Goal: Information Seeking & Learning: Learn about a topic

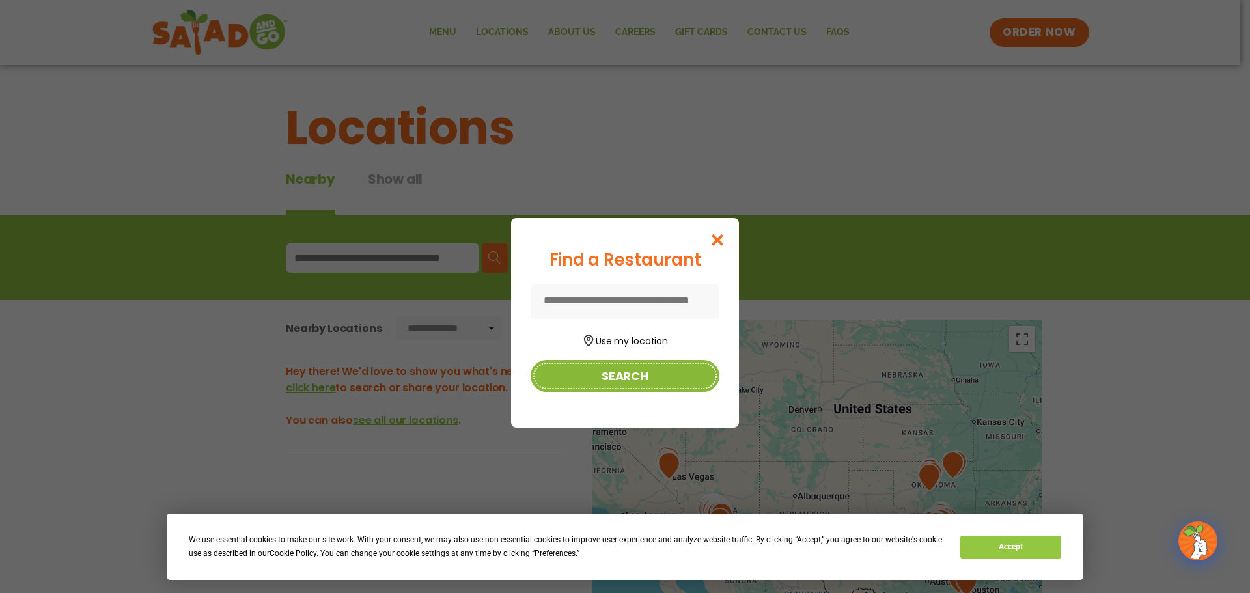
click at [644, 377] on button "Search" at bounding box center [624, 376] width 189 height 32
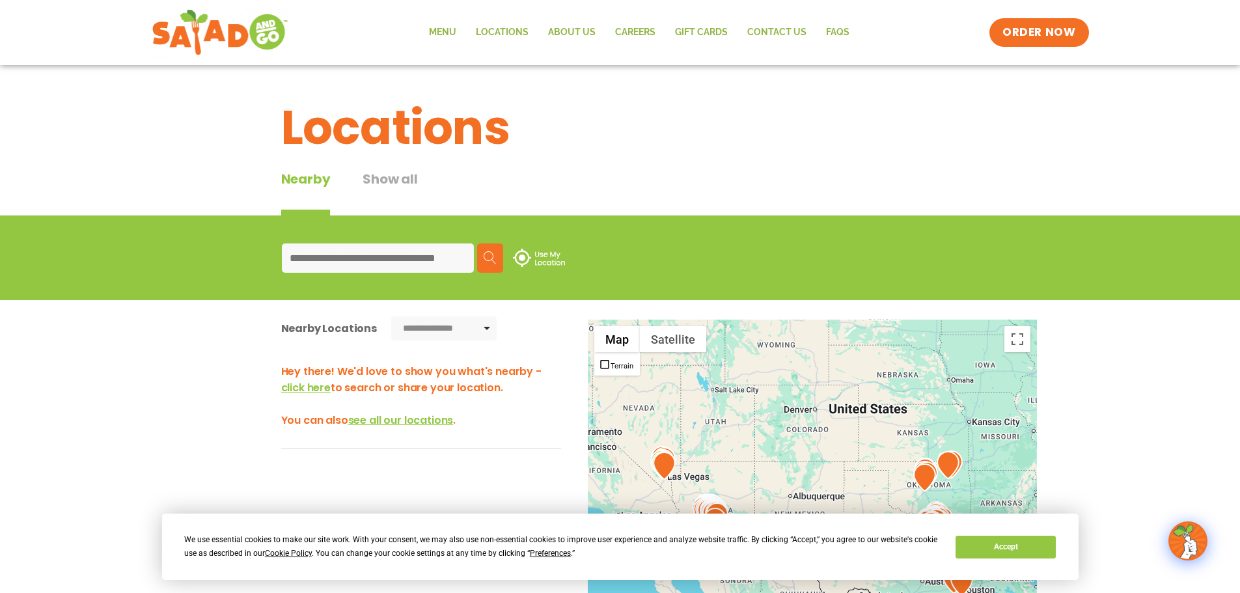
click at [402, 260] on input at bounding box center [378, 257] width 192 height 29
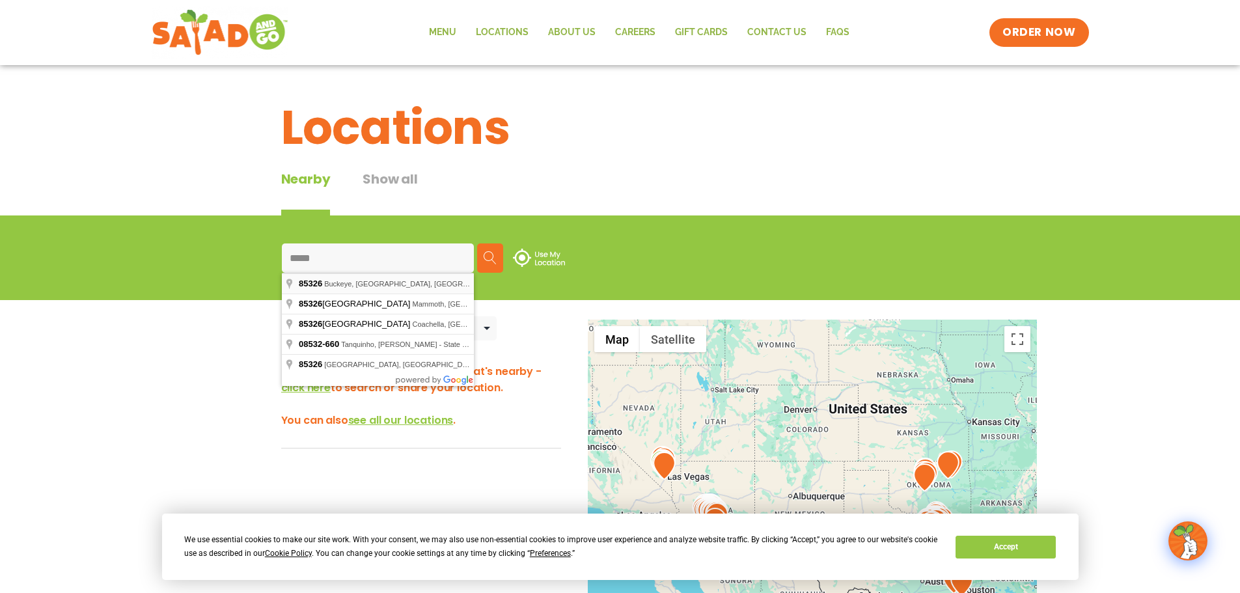
type input "**********"
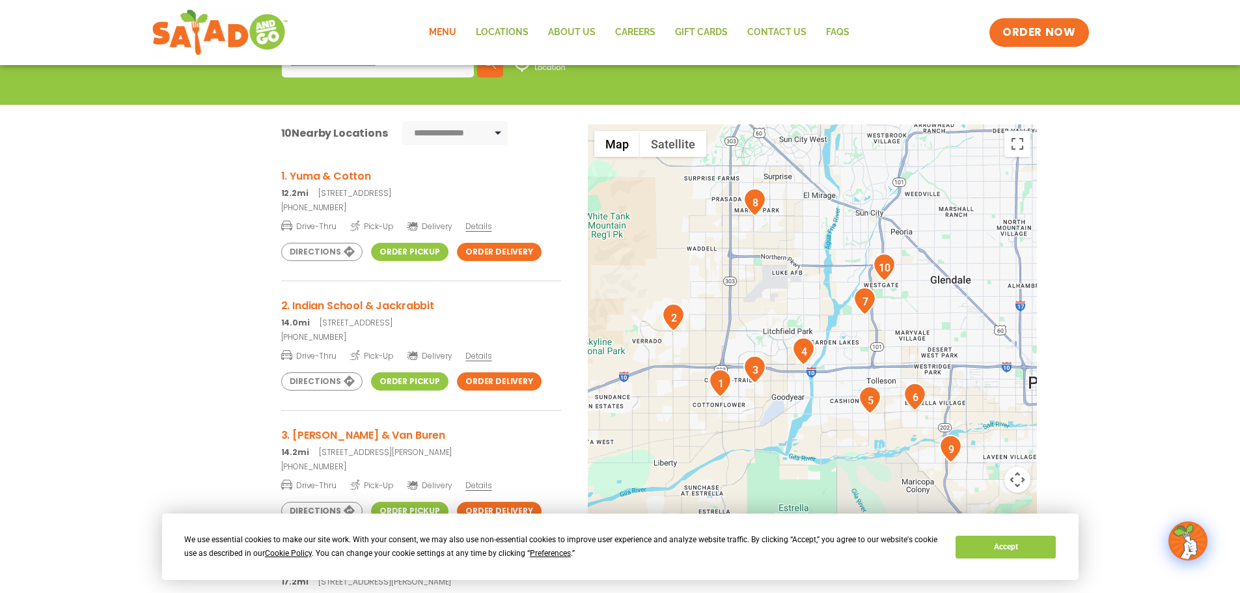
click at [442, 25] on link "Menu" at bounding box center [442, 33] width 47 height 30
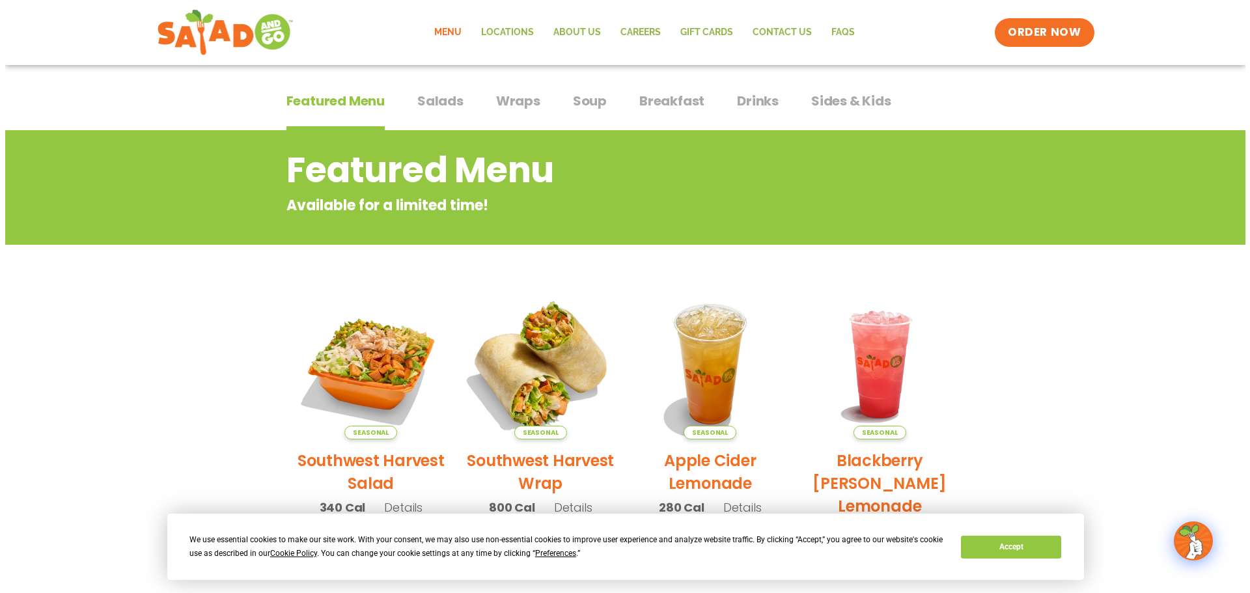
scroll to position [195, 0]
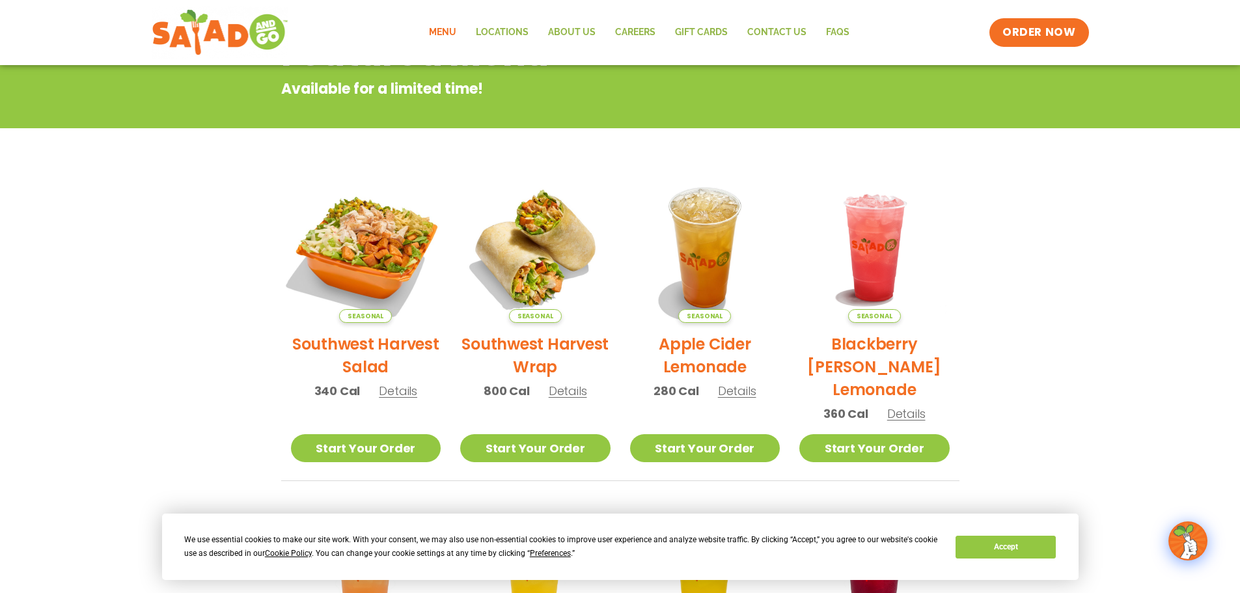
click at [385, 251] on img at bounding box center [365, 247] width 176 height 176
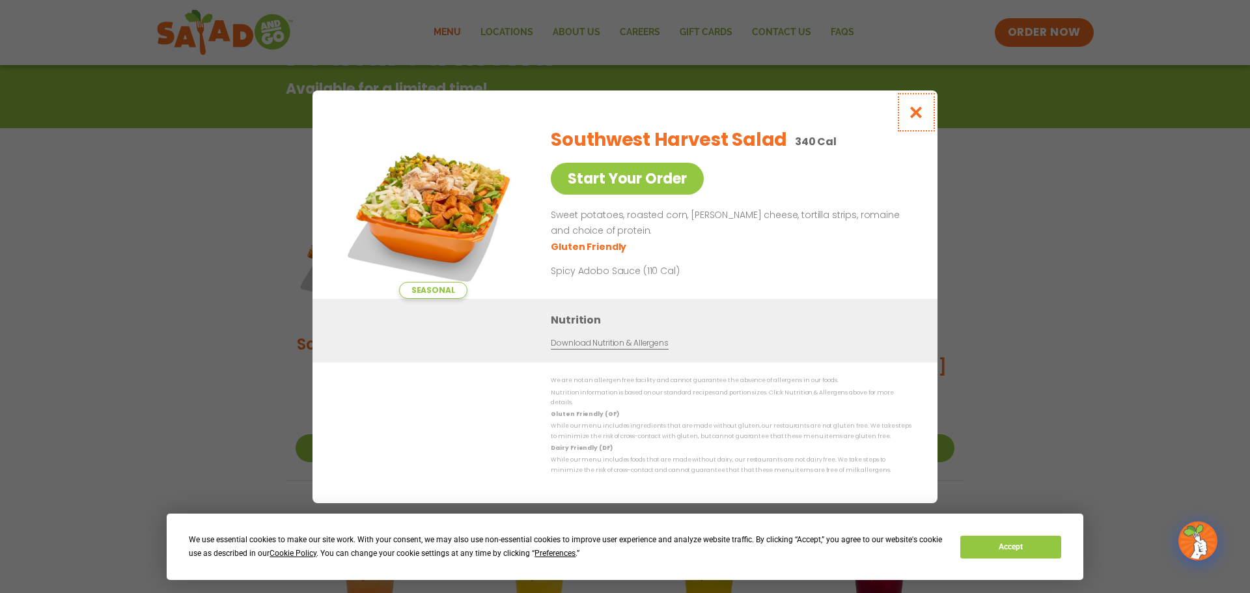
click at [920, 112] on icon "Close modal" at bounding box center [916, 112] width 16 height 14
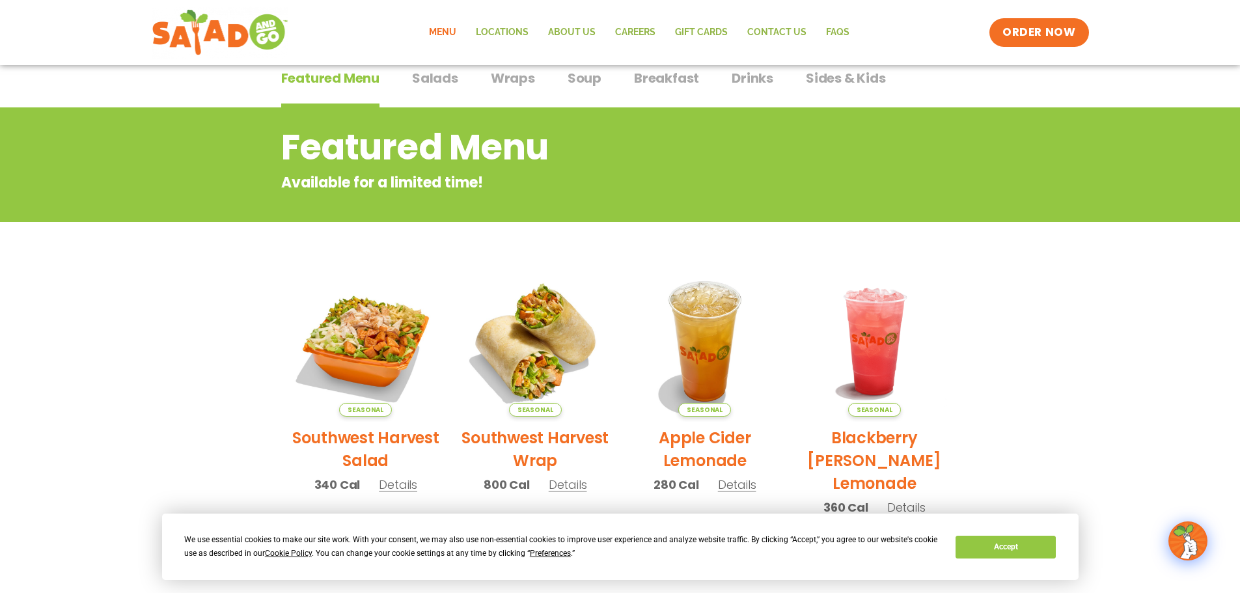
scroll to position [79, 0]
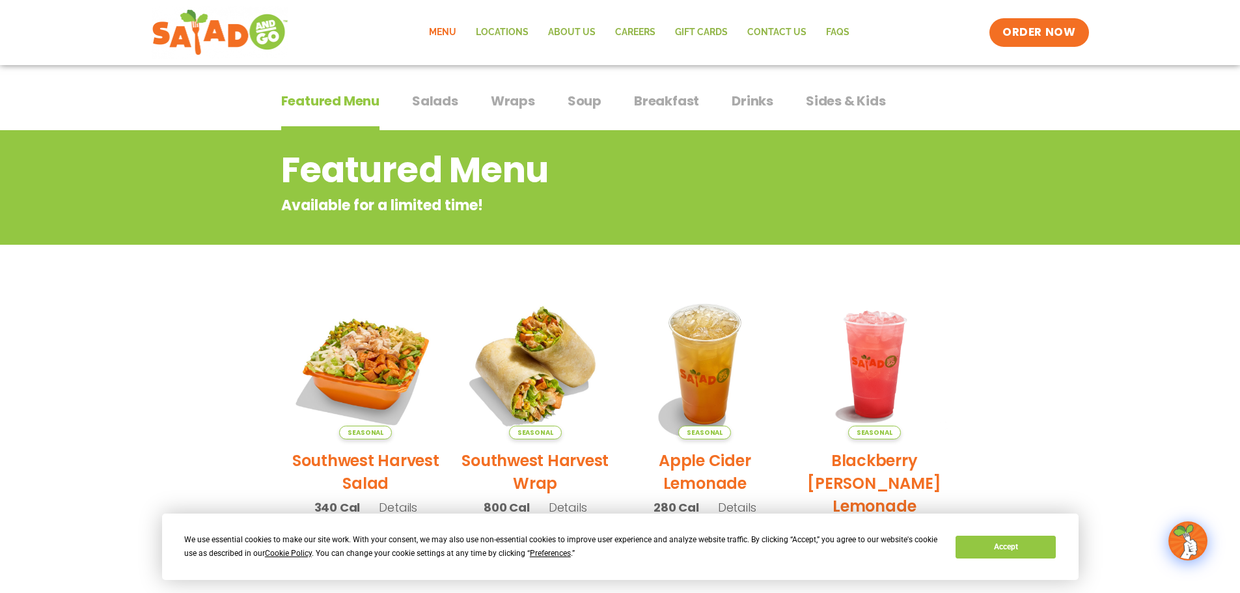
click at [444, 100] on span "Salads" at bounding box center [435, 101] width 46 height 20
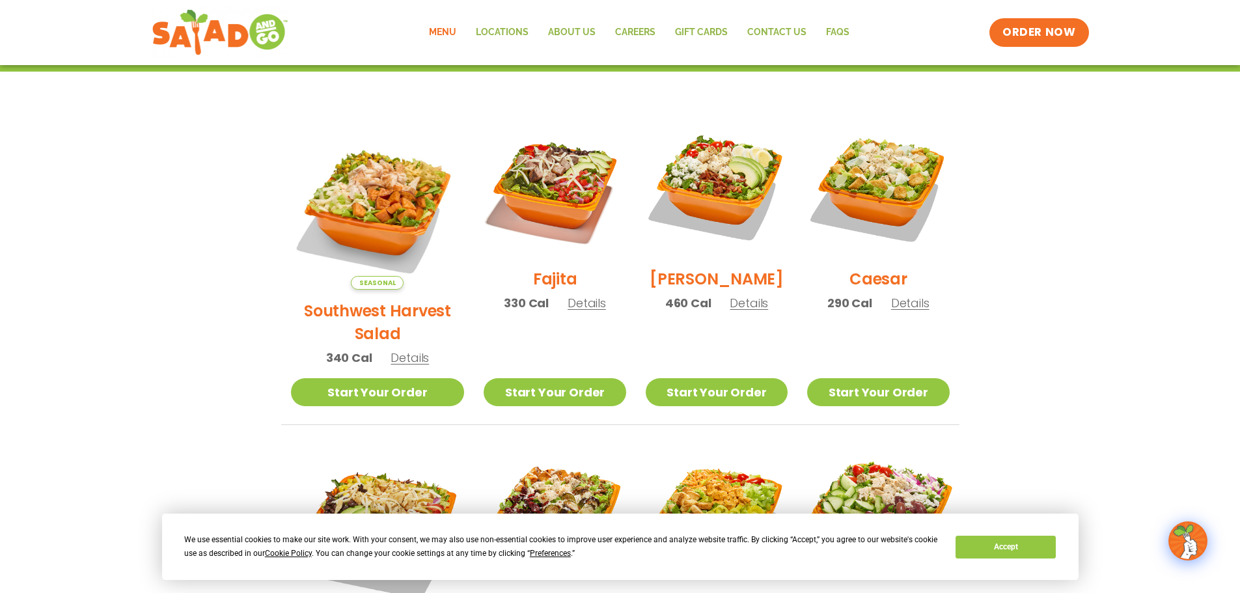
scroll to position [274, 0]
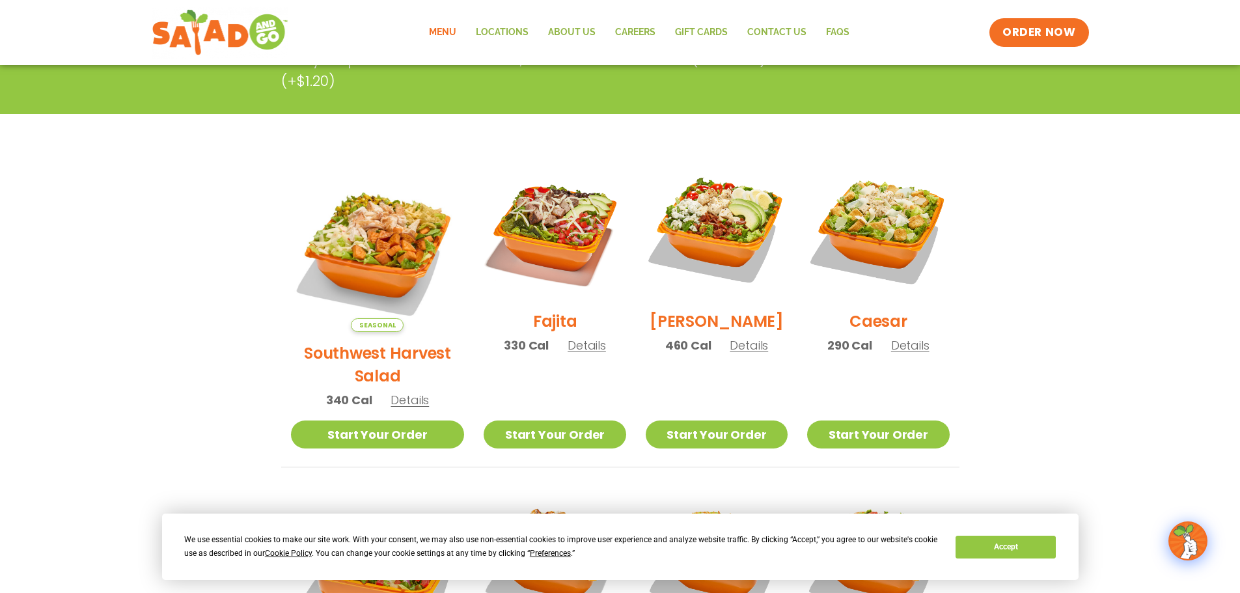
click at [387, 342] on h2 "Southwest Harvest Salad" at bounding box center [378, 365] width 174 height 46
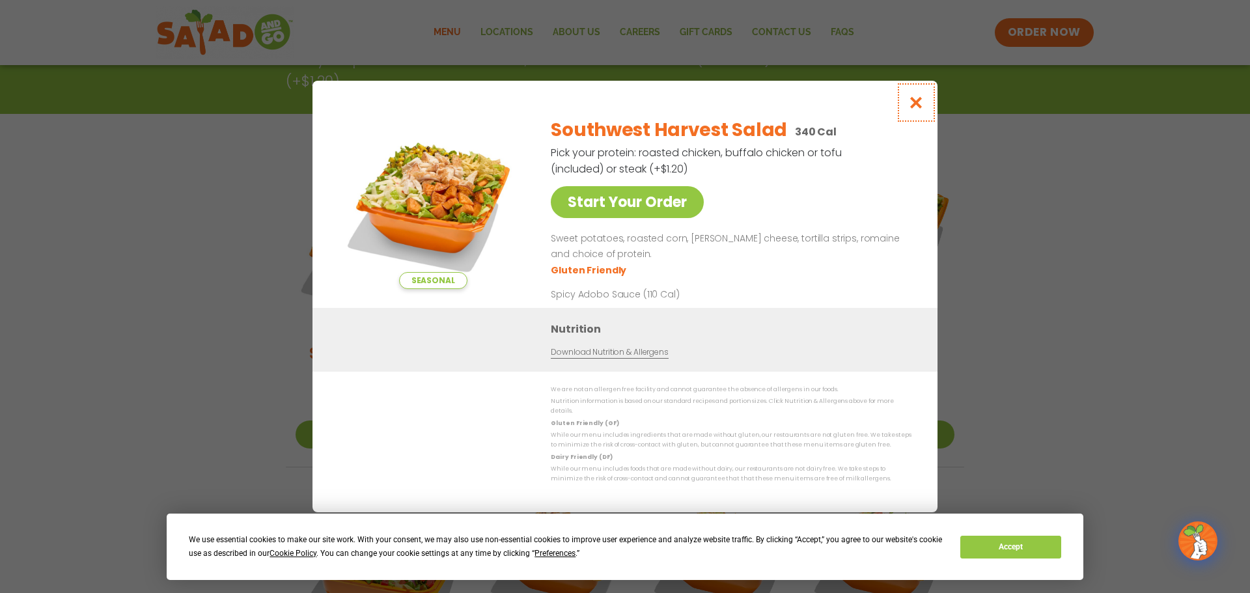
click at [918, 103] on icon "Close modal" at bounding box center [916, 103] width 16 height 14
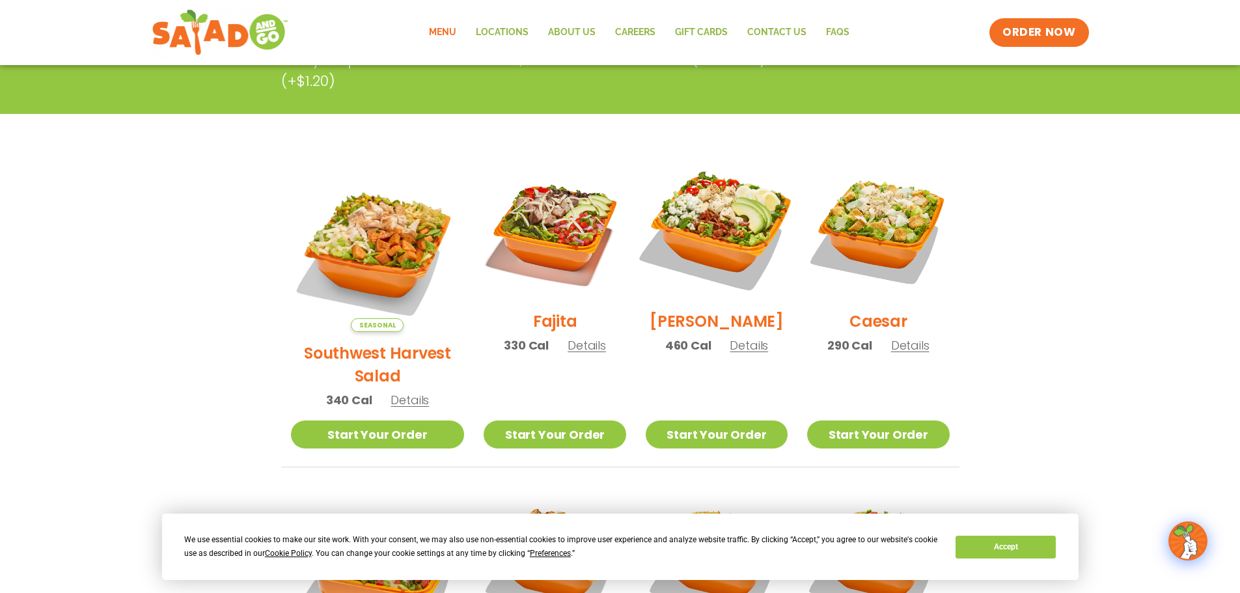
click at [726, 232] on img at bounding box center [716, 229] width 167 height 167
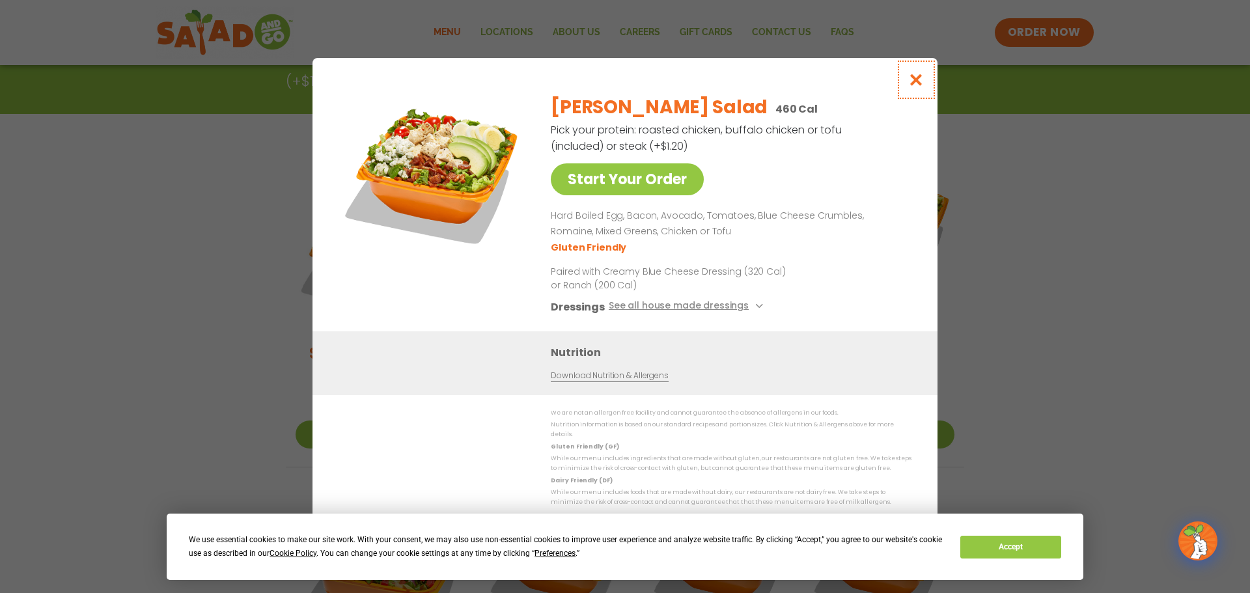
click at [914, 87] on icon "Close modal" at bounding box center [916, 80] width 16 height 14
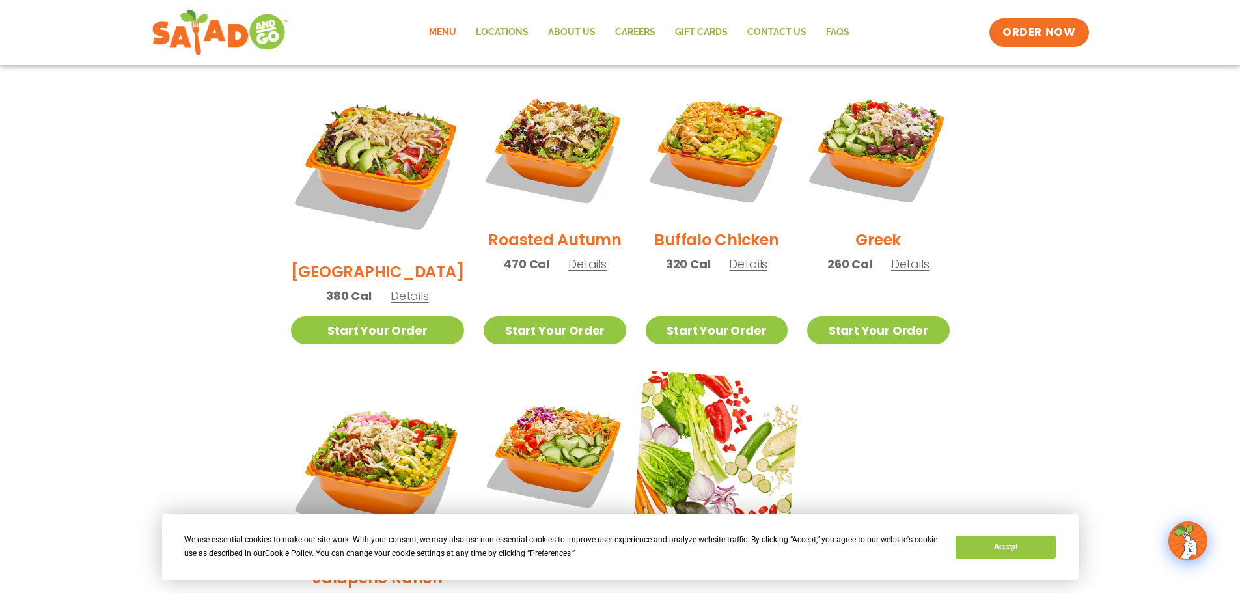
scroll to position [665, 0]
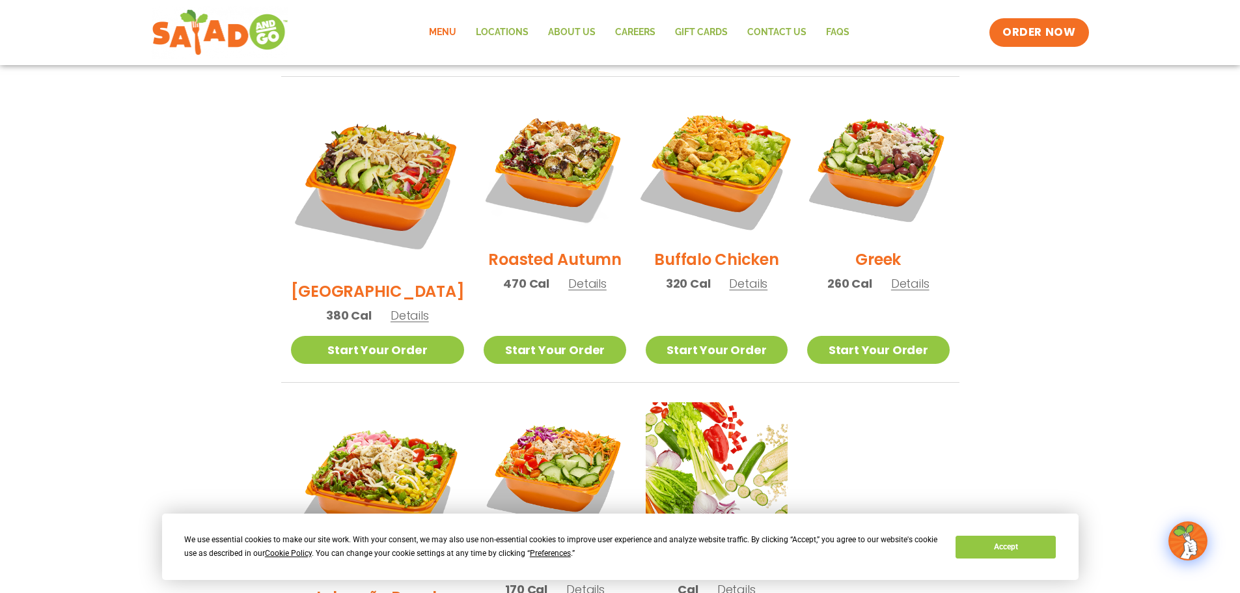
click at [708, 159] on img at bounding box center [716, 167] width 167 height 167
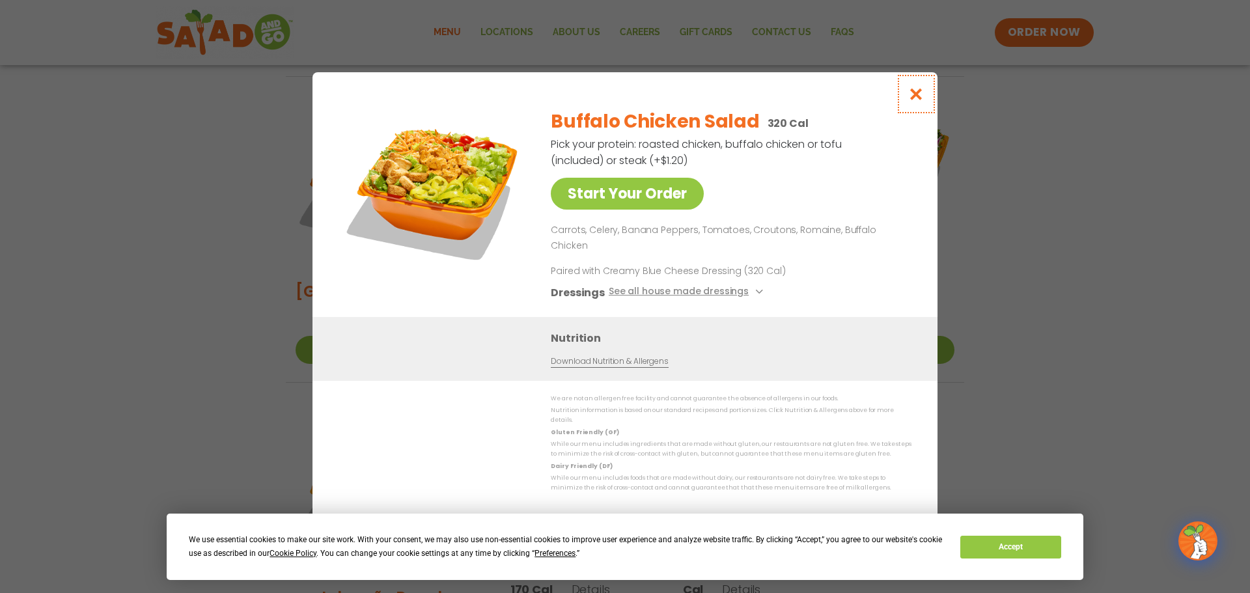
click at [918, 101] on icon "Close modal" at bounding box center [916, 94] width 16 height 14
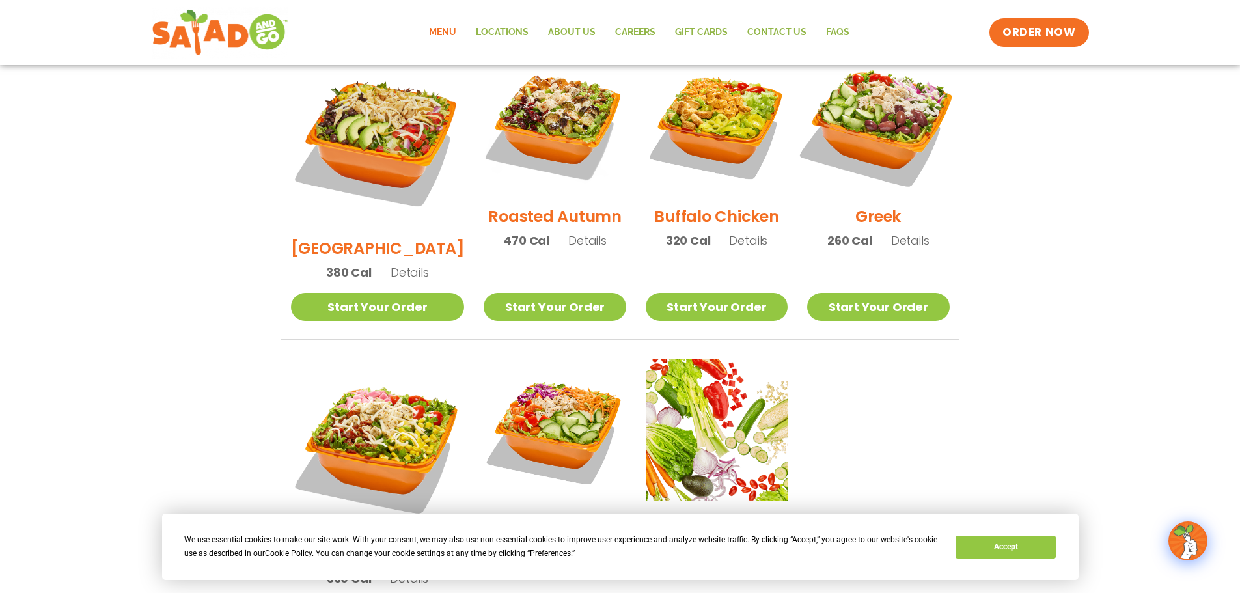
scroll to position [730, 0]
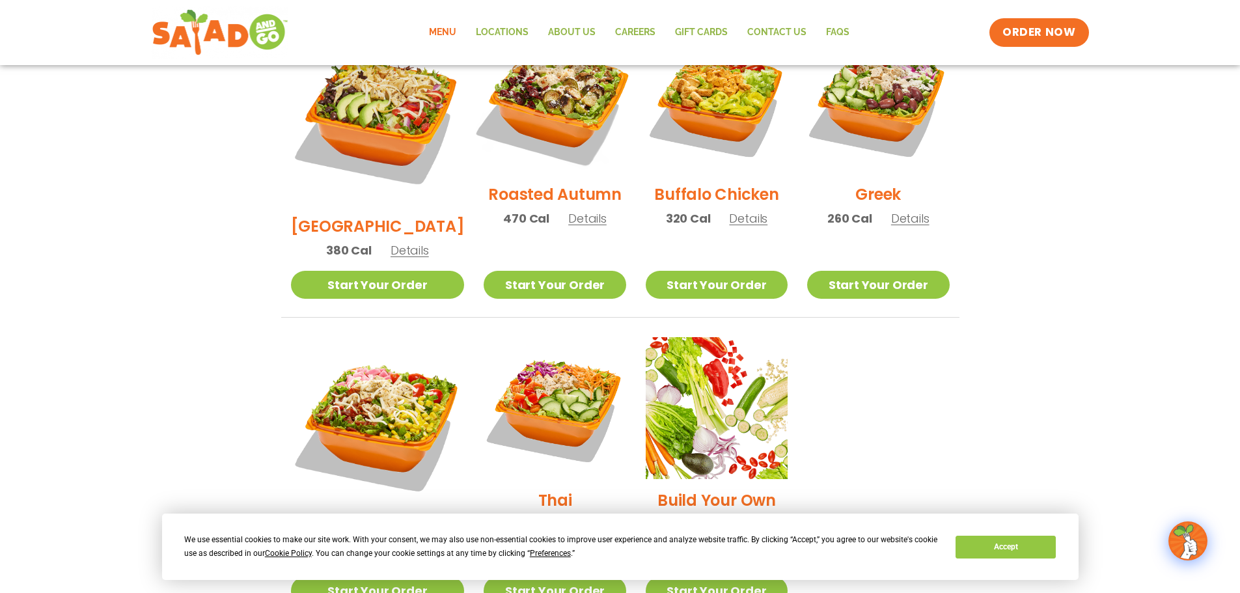
click at [564, 105] on img at bounding box center [554, 102] width 167 height 167
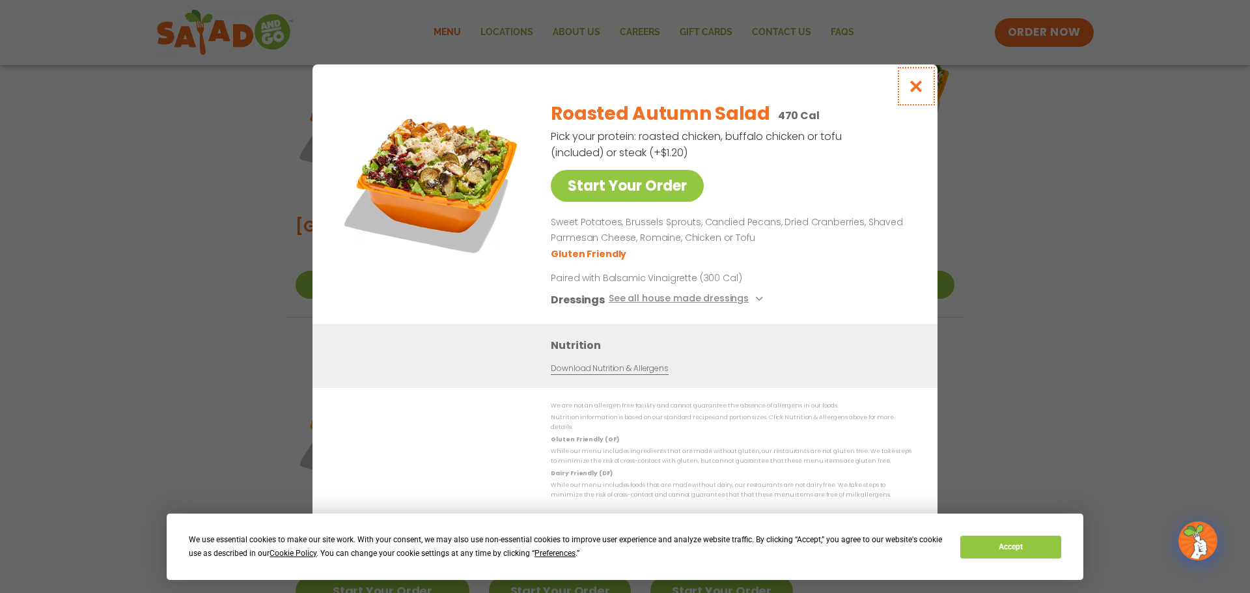
click at [915, 89] on icon "Close modal" at bounding box center [916, 86] width 16 height 14
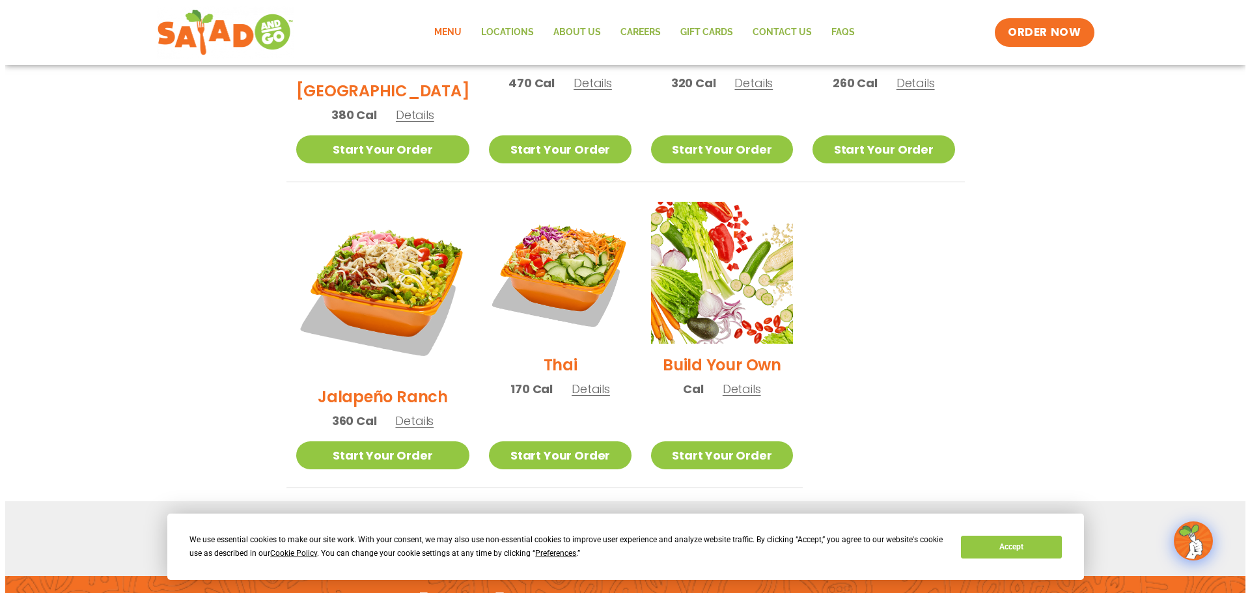
scroll to position [885, 0]
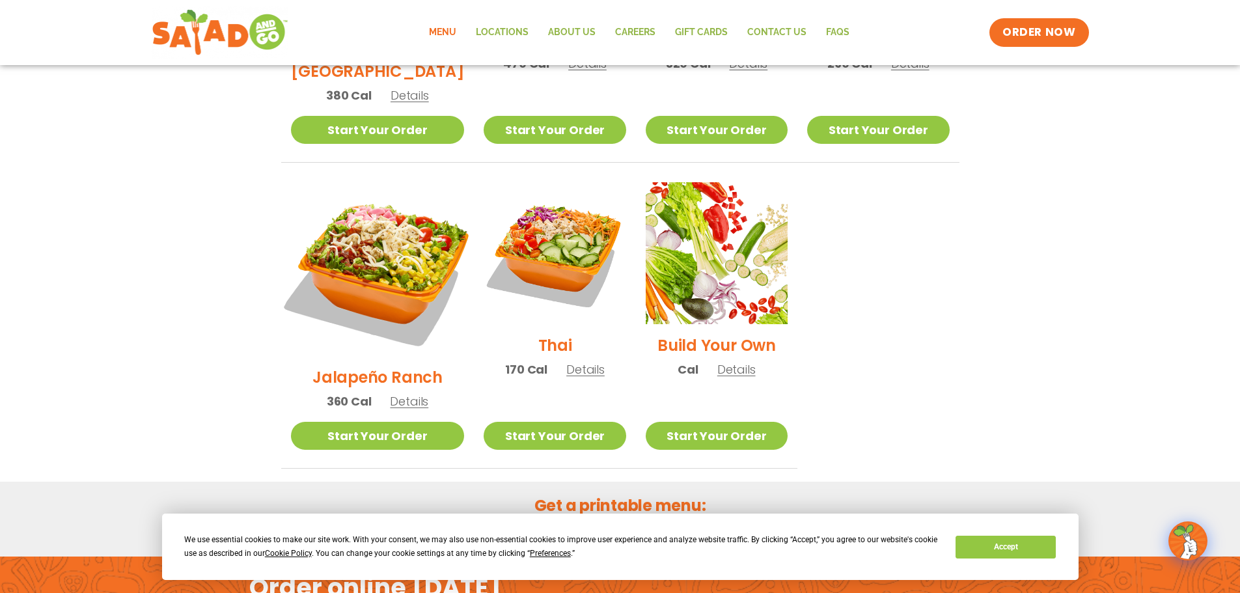
click at [368, 204] on img at bounding box center [377, 269] width 204 height 204
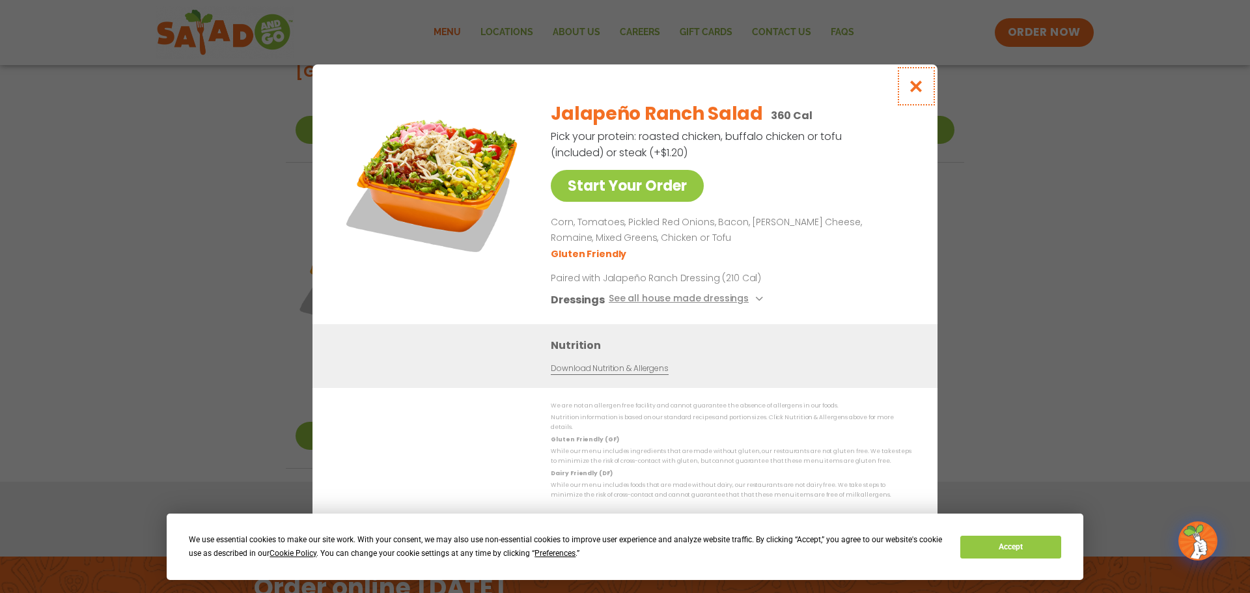
click at [913, 92] on icon "Close modal" at bounding box center [916, 86] width 16 height 14
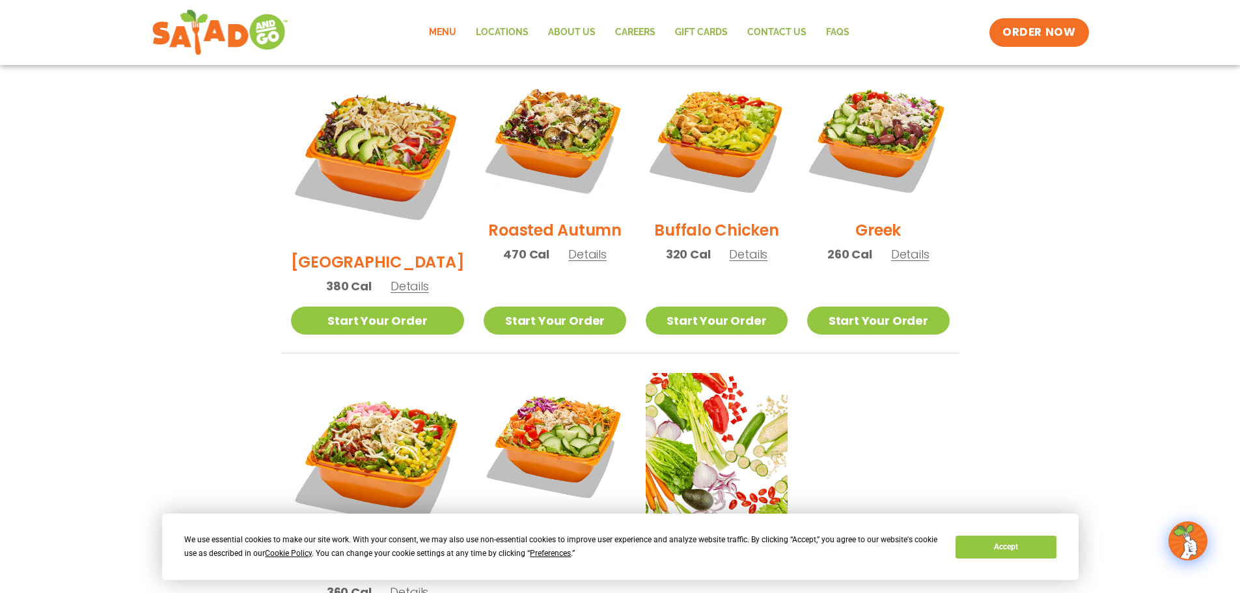
scroll to position [689, 0]
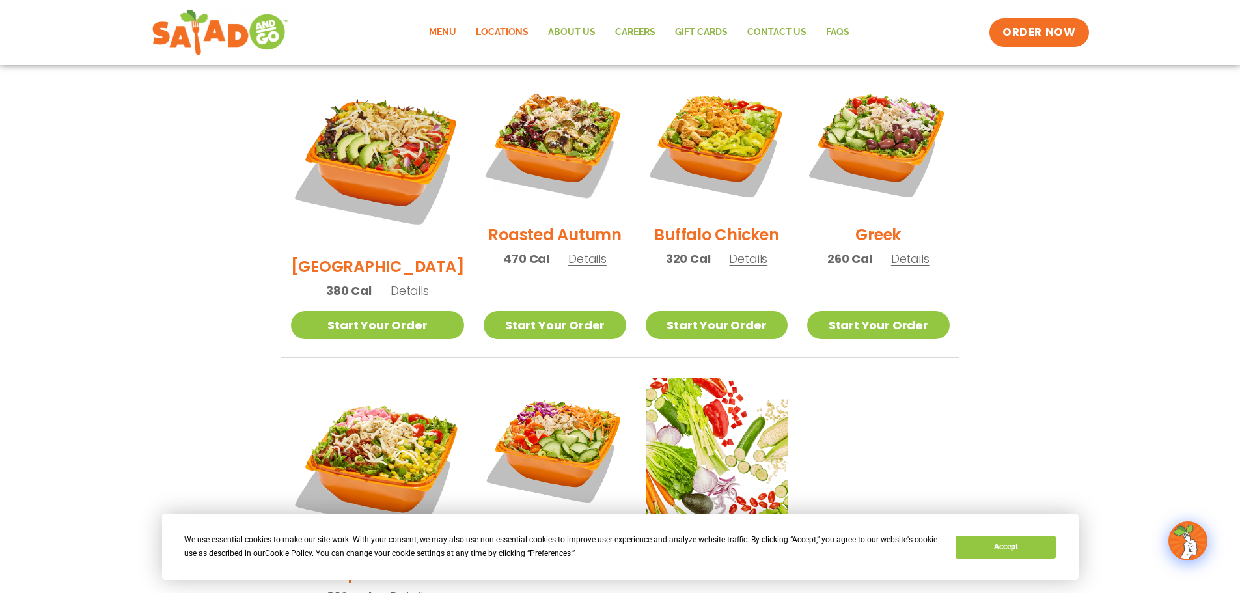
click at [495, 32] on link "Locations" at bounding box center [502, 33] width 72 height 30
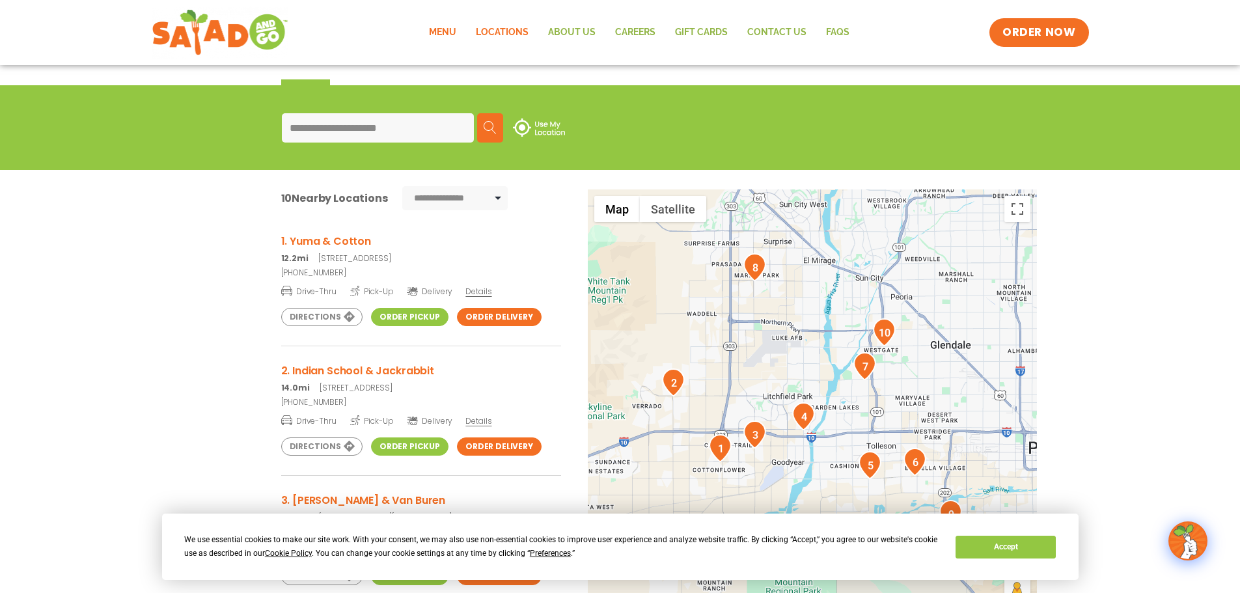
click at [436, 29] on link "Menu" at bounding box center [442, 33] width 47 height 30
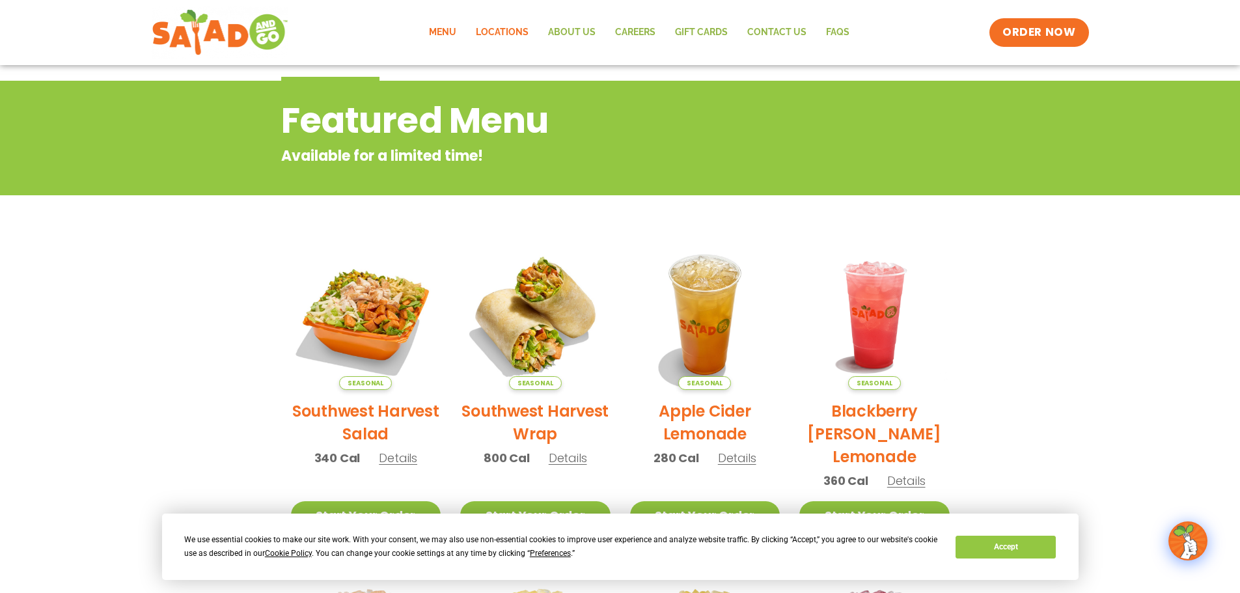
scroll to position [65, 0]
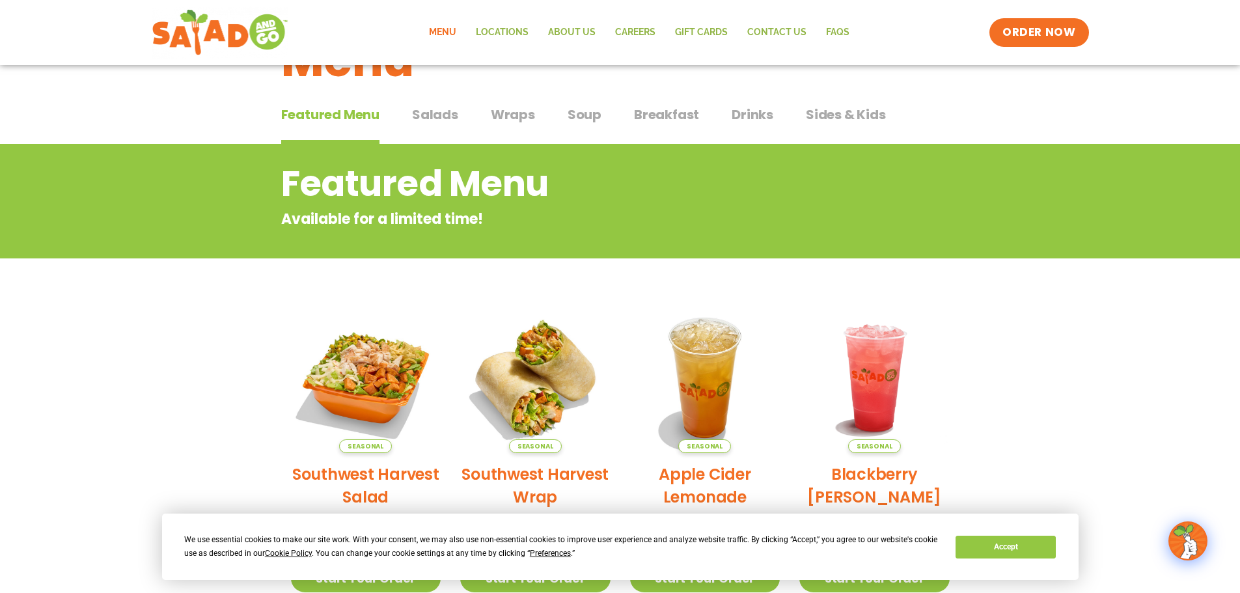
click at [429, 113] on span "Salads" at bounding box center [435, 115] width 46 height 20
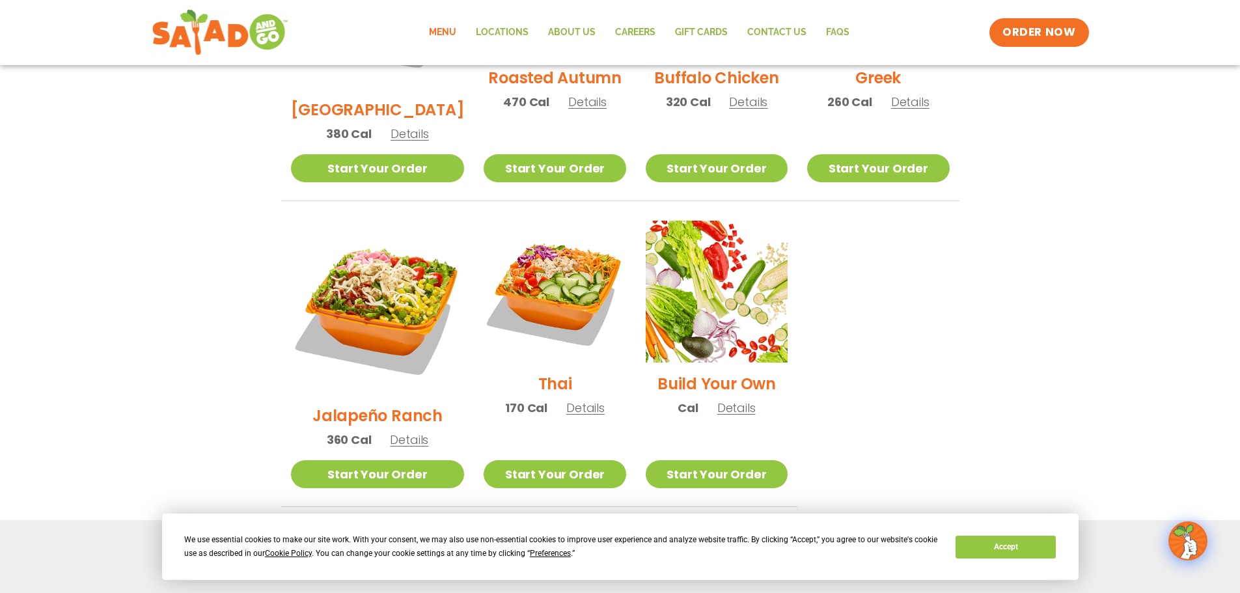
scroll to position [911, 0]
